Goal: Transaction & Acquisition: Purchase product/service

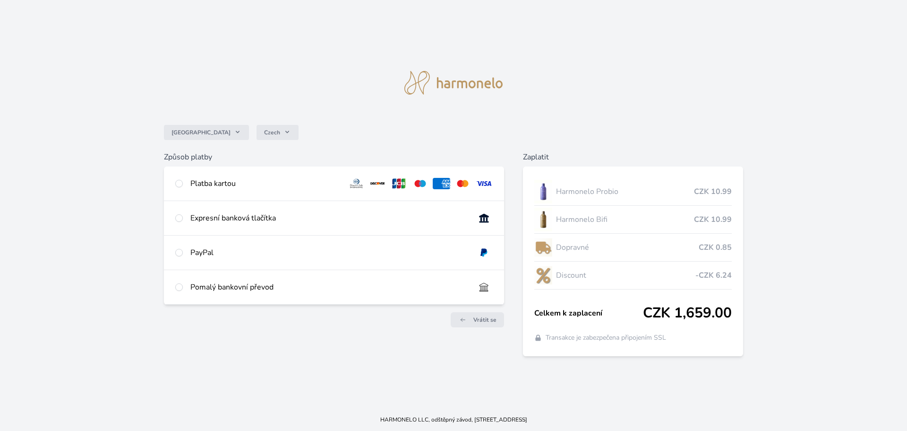
drag, startPoint x: 183, startPoint y: 185, endPoint x: 190, endPoint y: 181, distance: 7.2
click at [182, 183] on div "Platba kartou" at bounding box center [334, 183] width 340 height 34
radio input "true"
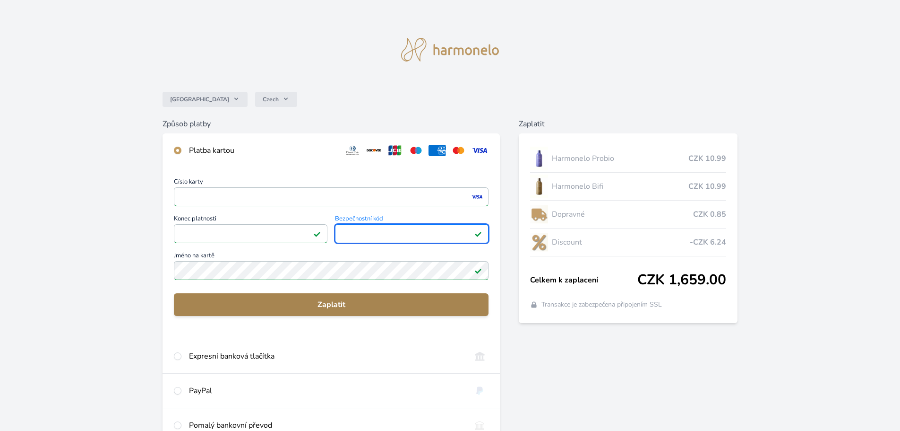
click at [332, 298] on button "Zaplatit" at bounding box center [331, 304] width 315 height 23
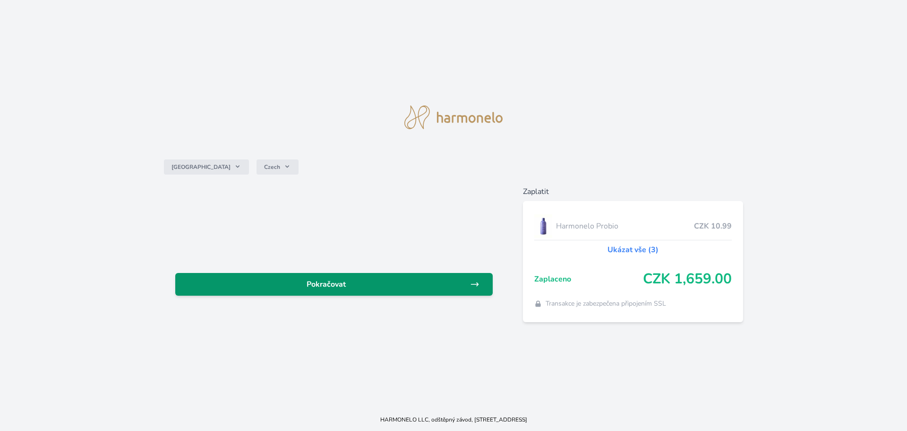
click at [333, 281] on span "Pokračovat" at bounding box center [326, 283] width 287 height 11
